Goal: Find contact information: Find contact information

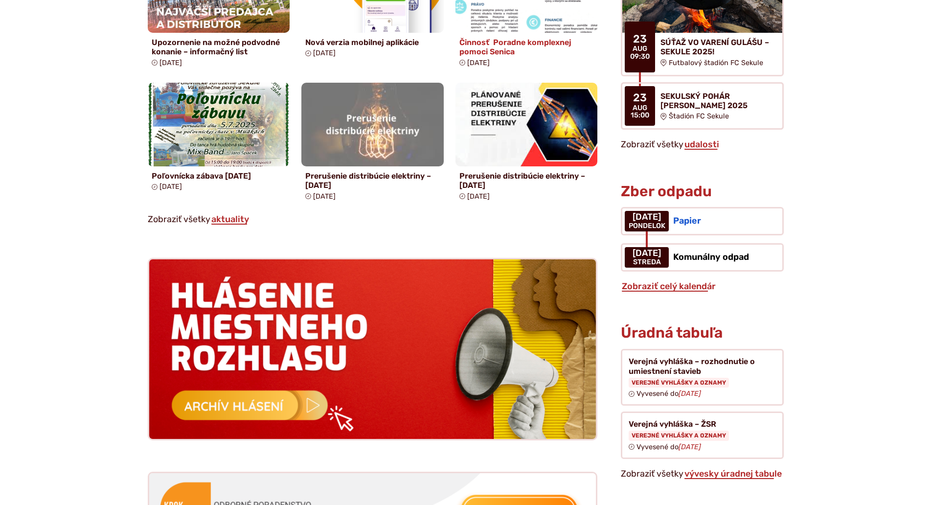
scroll to position [734, 0]
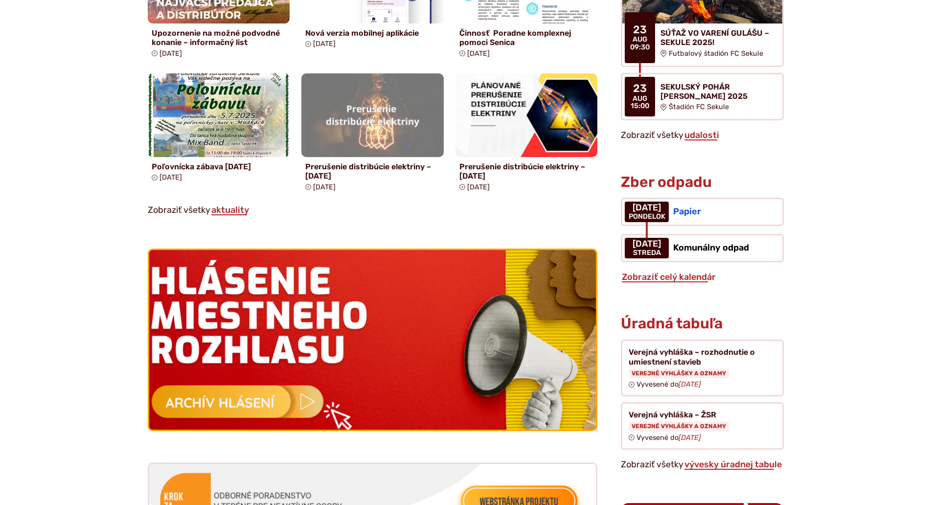
click at [268, 297] on img at bounding box center [373, 340] width 492 height 198
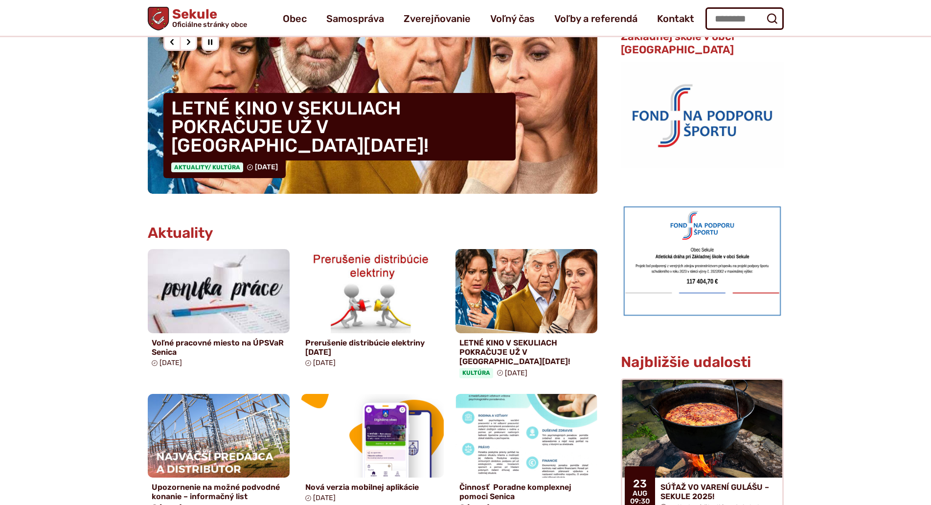
scroll to position [0, 0]
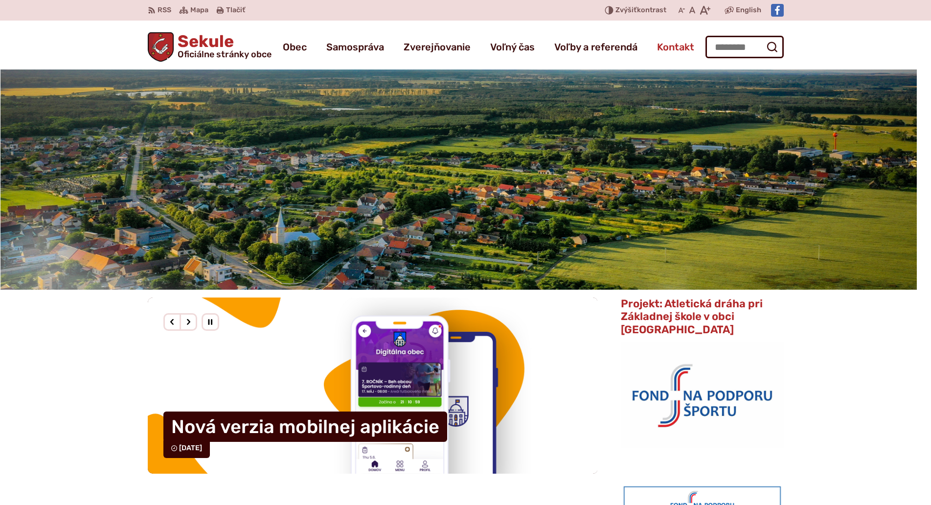
click at [671, 47] on span "Kontakt" at bounding box center [675, 46] width 37 height 27
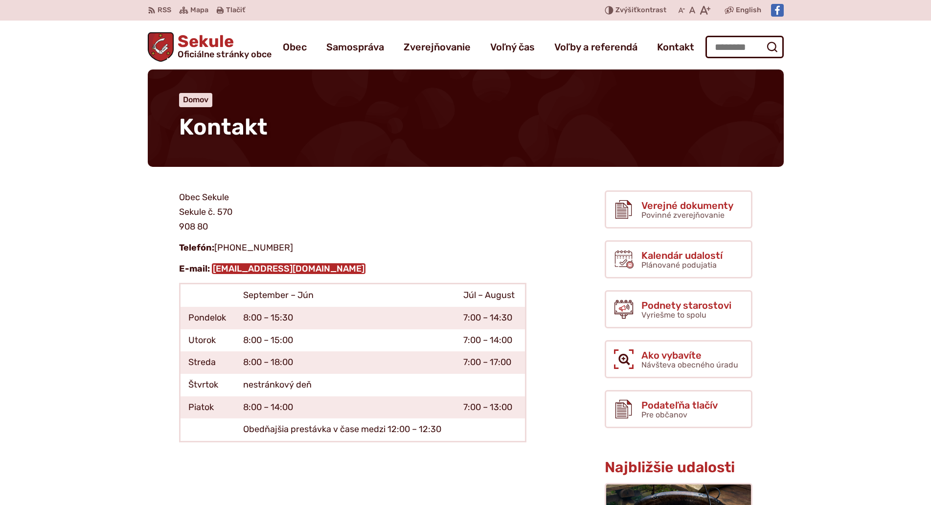
click at [264, 270] on link "[EMAIL_ADDRESS][DOMAIN_NAME]" at bounding box center [289, 268] width 154 height 11
drag, startPoint x: 214, startPoint y: 269, endPoint x: 329, endPoint y: 267, distance: 115.5
copy link "[EMAIL_ADDRESS][DOMAIN_NAME]"
